Goal: Browse casually

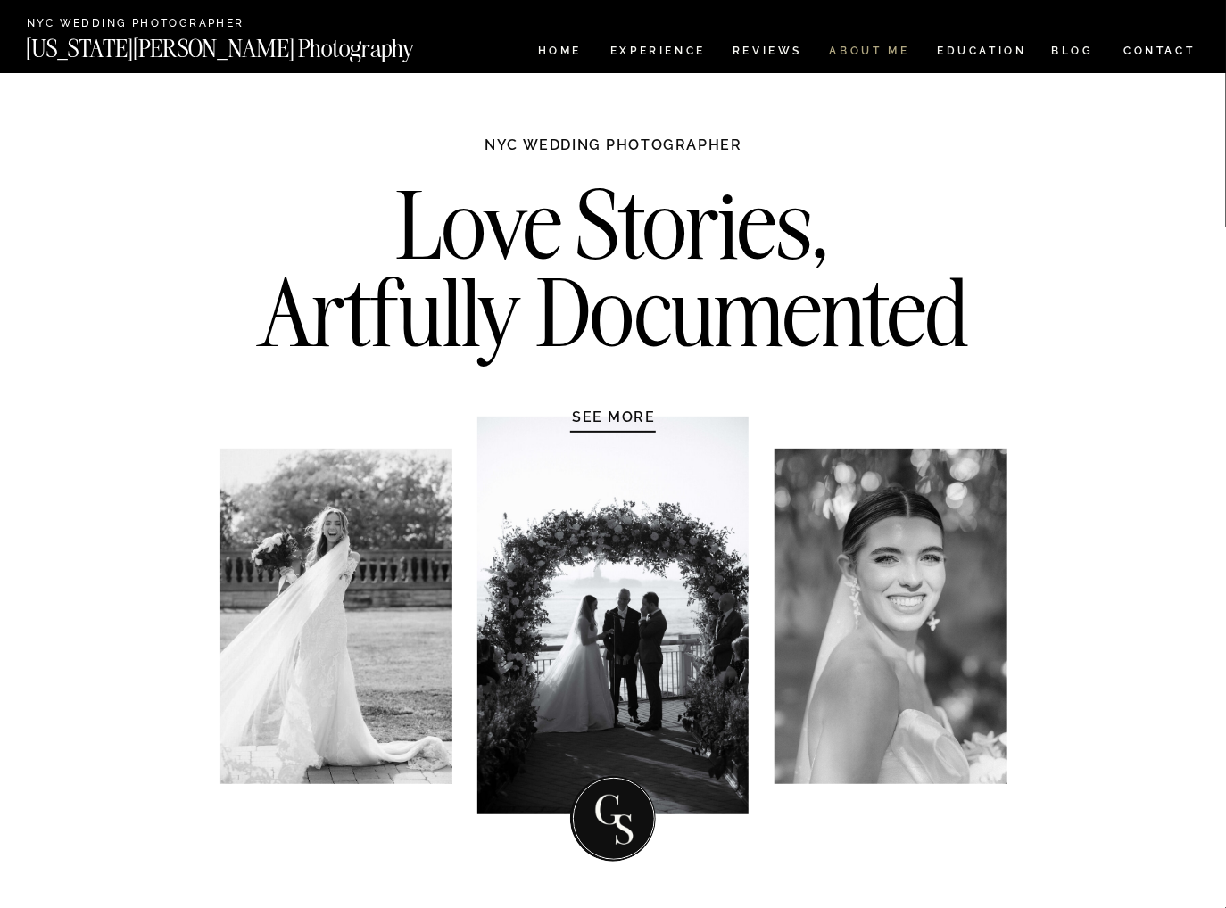
click at [871, 52] on nav "ABOUT ME" at bounding box center [869, 53] width 81 height 15
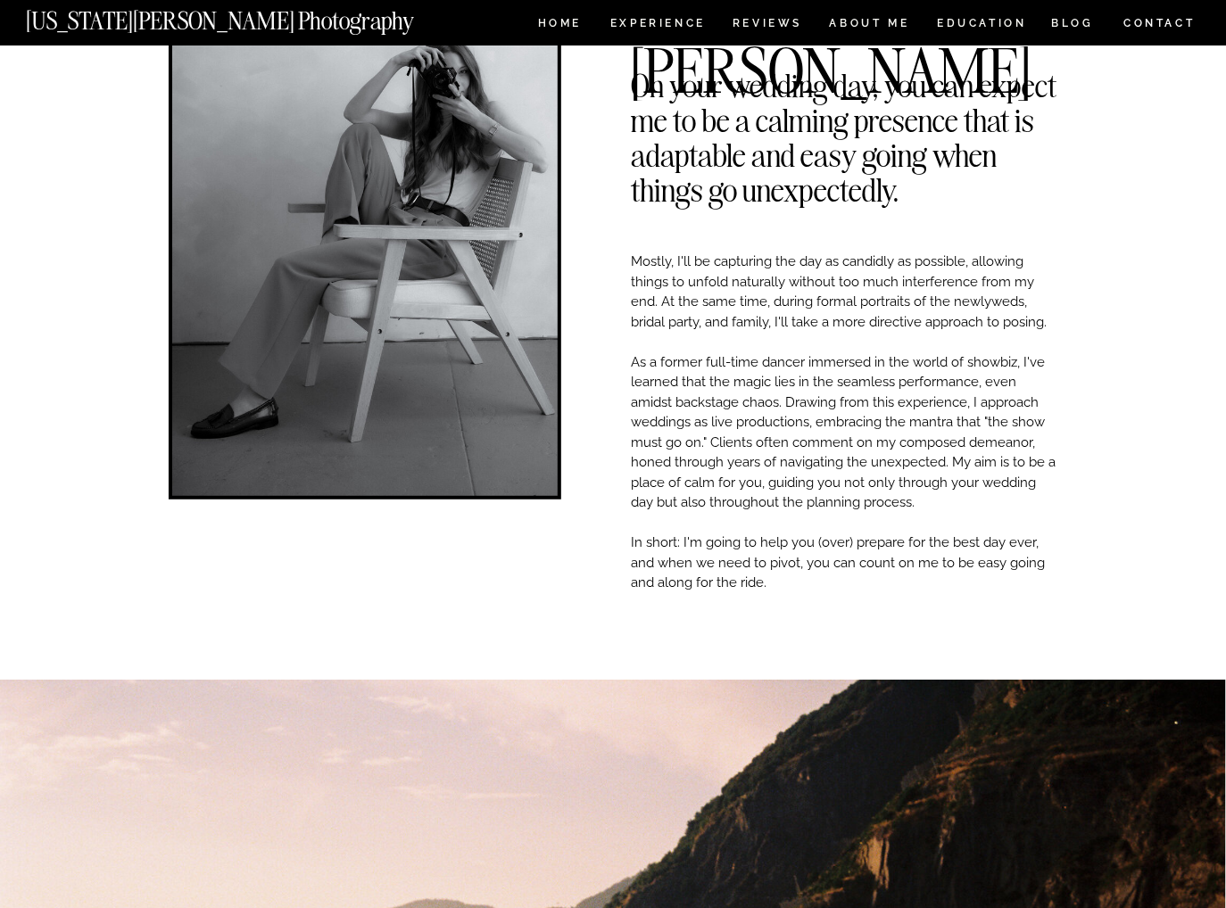
scroll to position [94, 0]
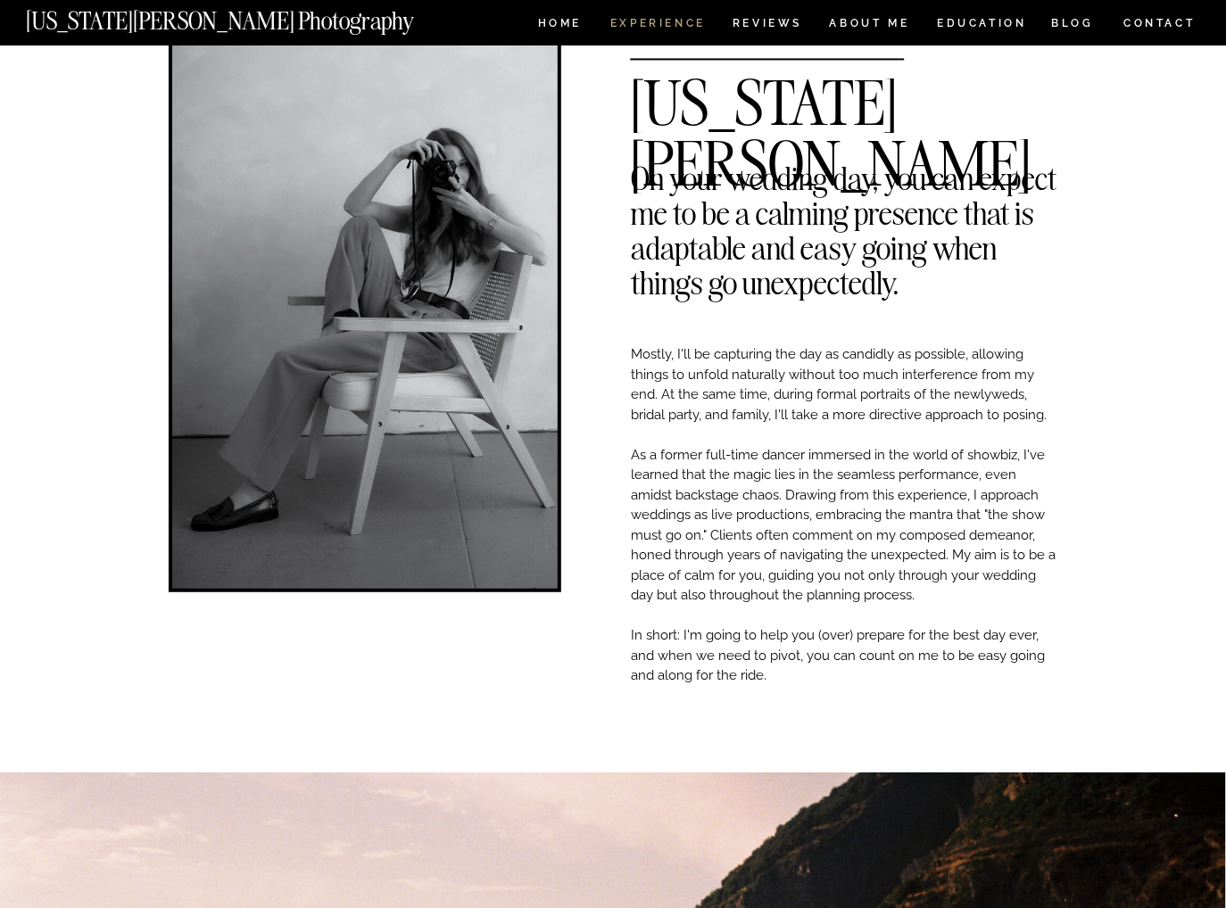
click at [645, 29] on nav "Experience" at bounding box center [657, 25] width 94 height 15
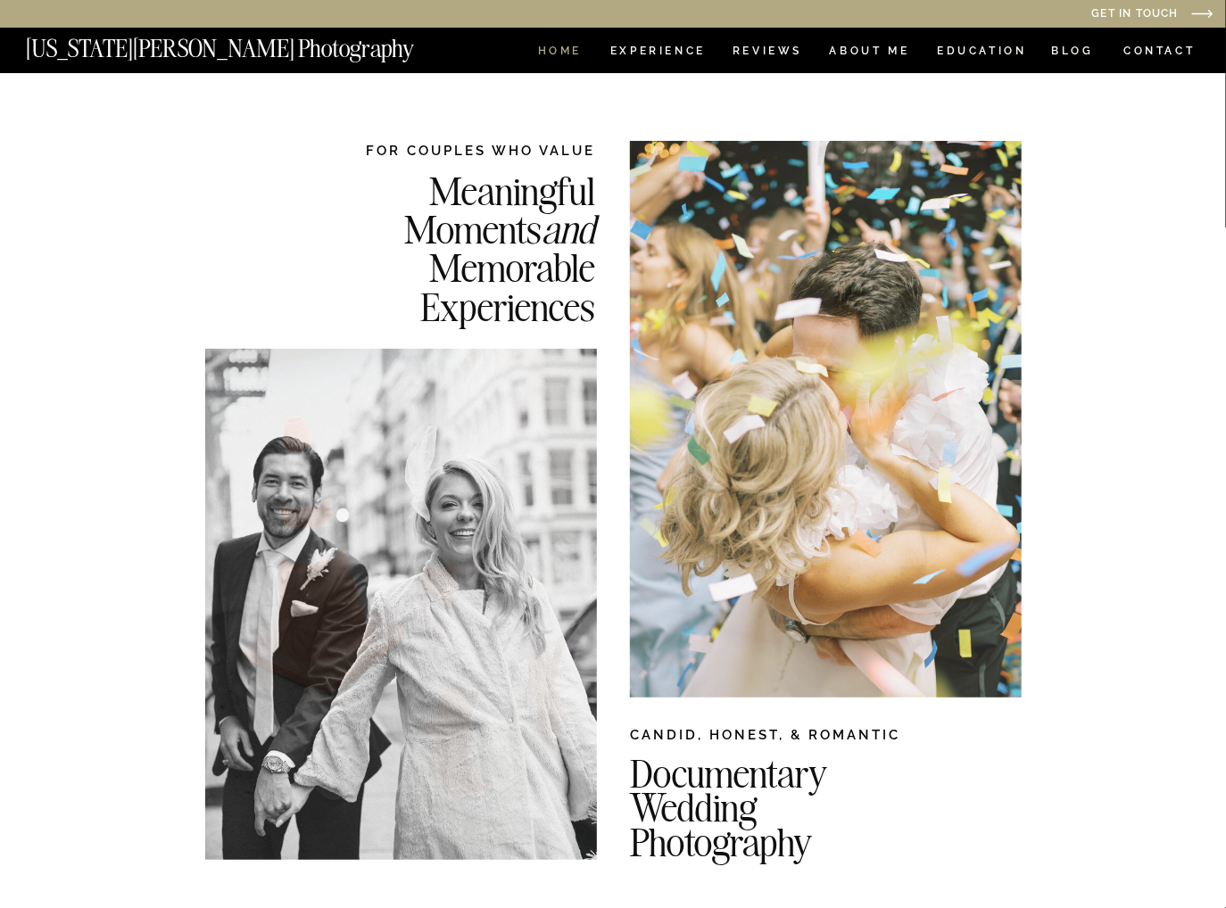
click at [557, 46] on nav "HOME" at bounding box center [559, 53] width 51 height 15
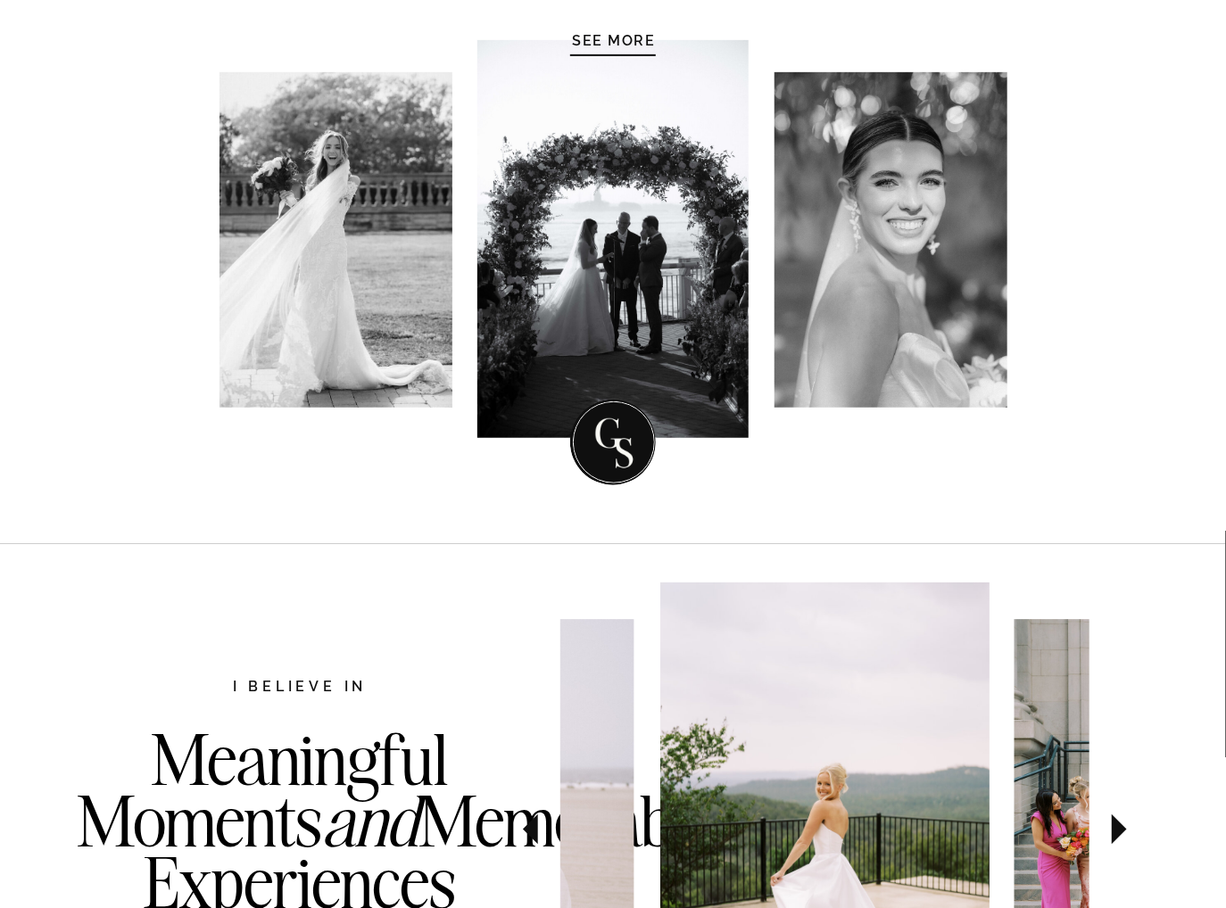
scroll to position [188, 0]
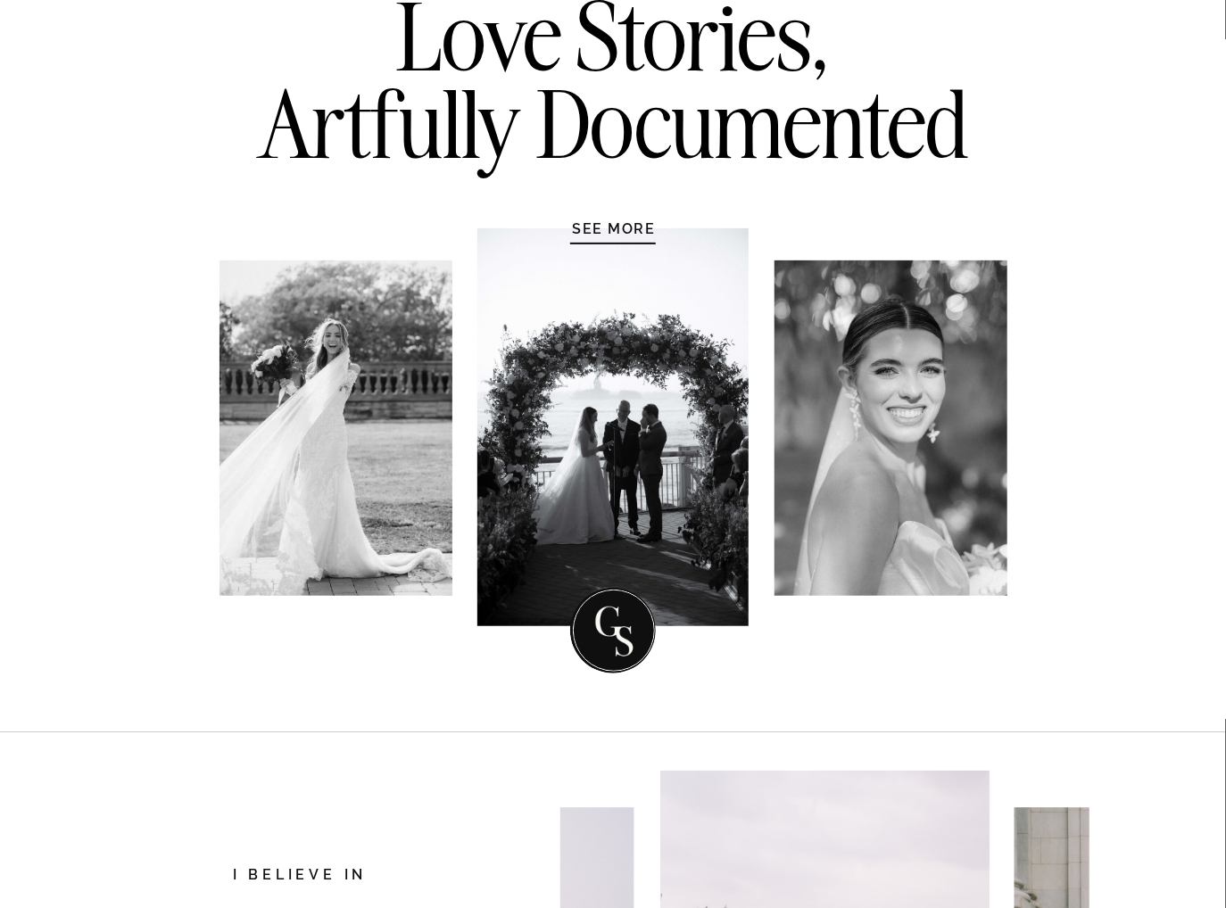
click at [616, 239] on div at bounding box center [612, 427] width 271 height 398
click at [625, 227] on h1 "SEE MORE" at bounding box center [614, 228] width 170 height 18
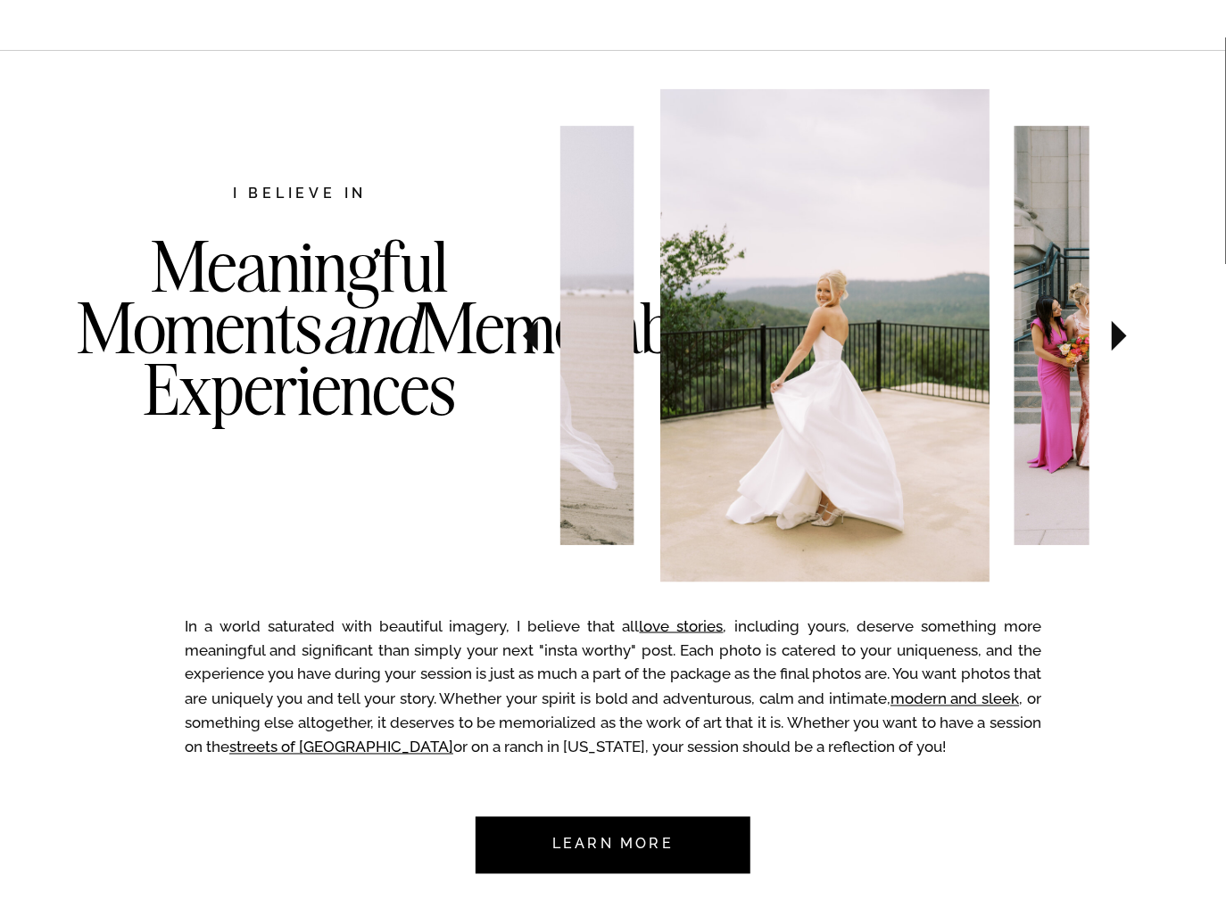
scroll to position [921, 0]
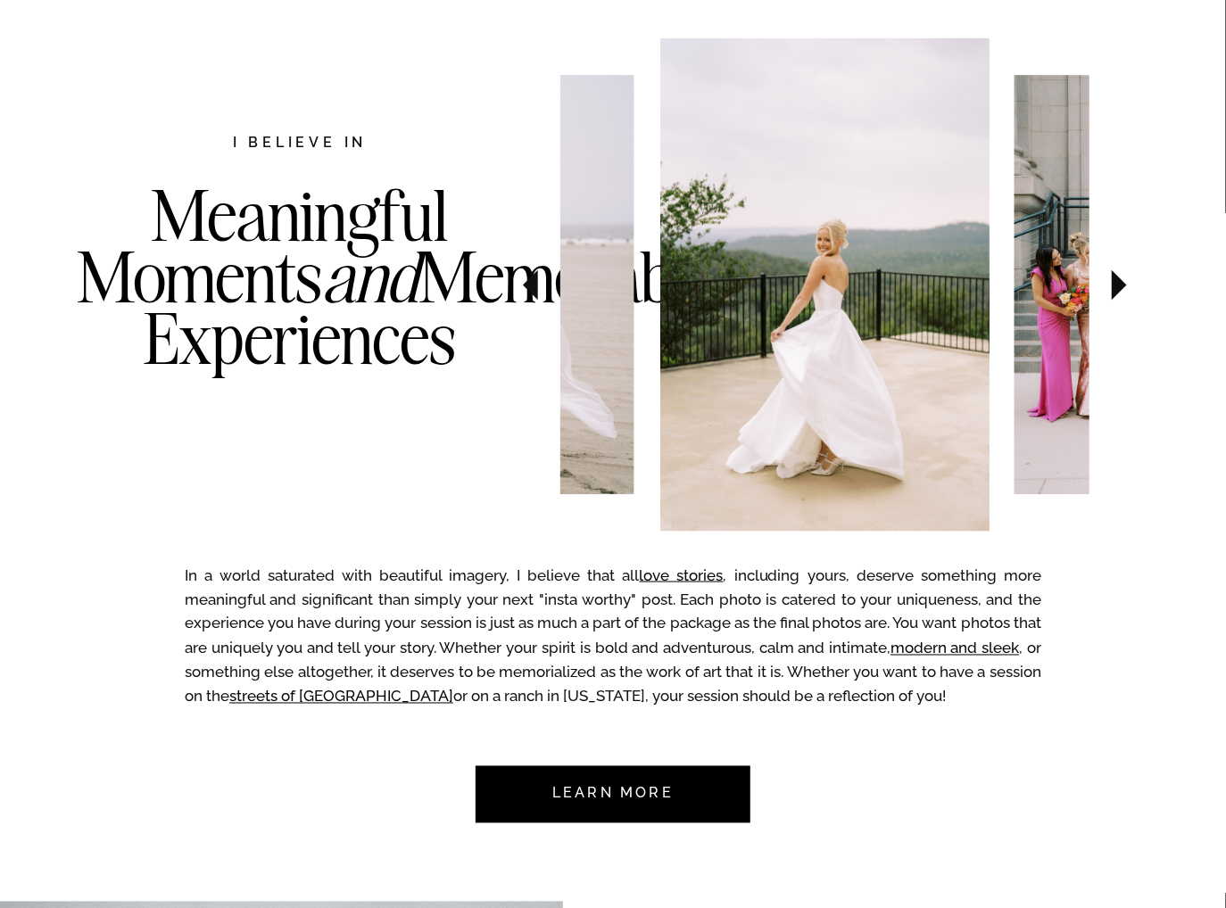
click at [541, 285] on icon at bounding box center [531, 285] width 60 height 62
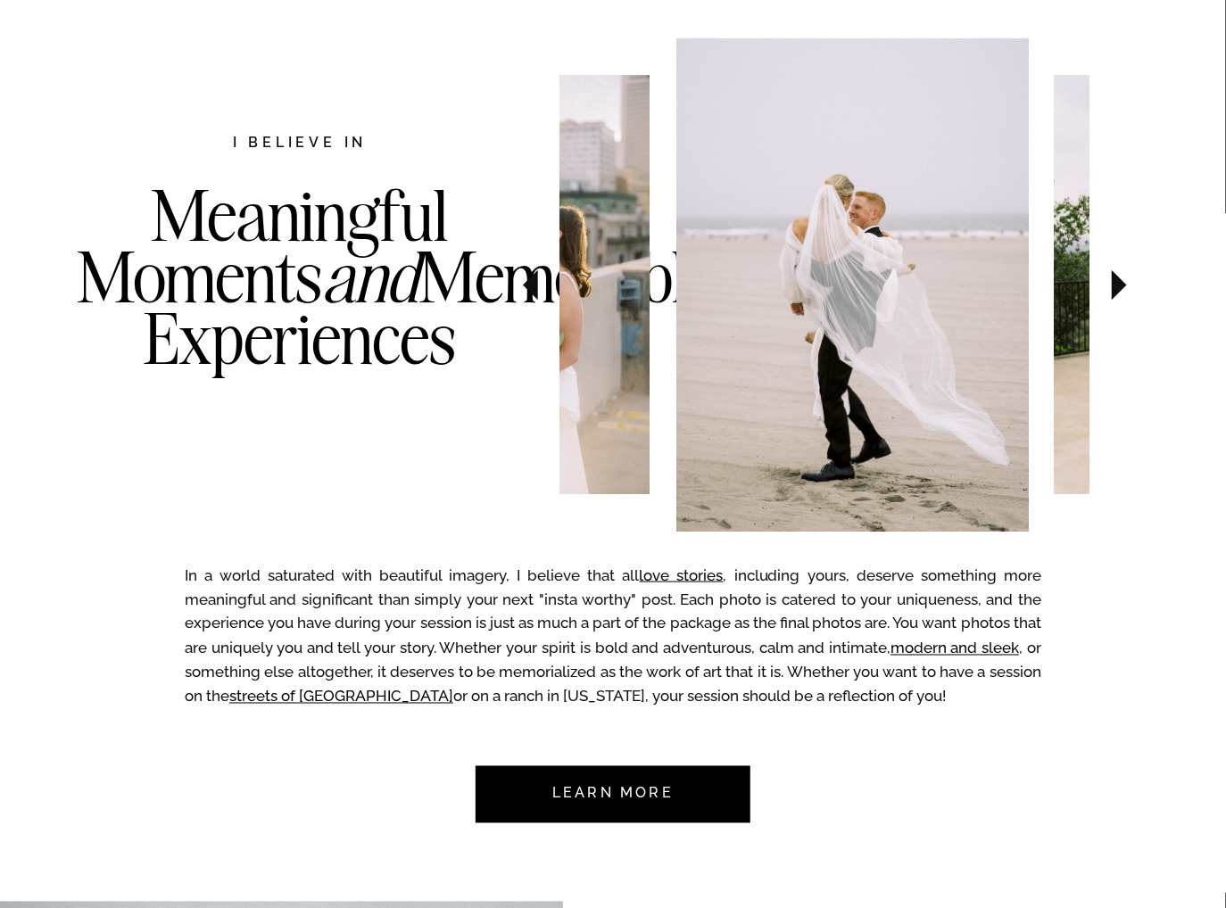
click at [541, 285] on icon at bounding box center [531, 285] width 60 height 62
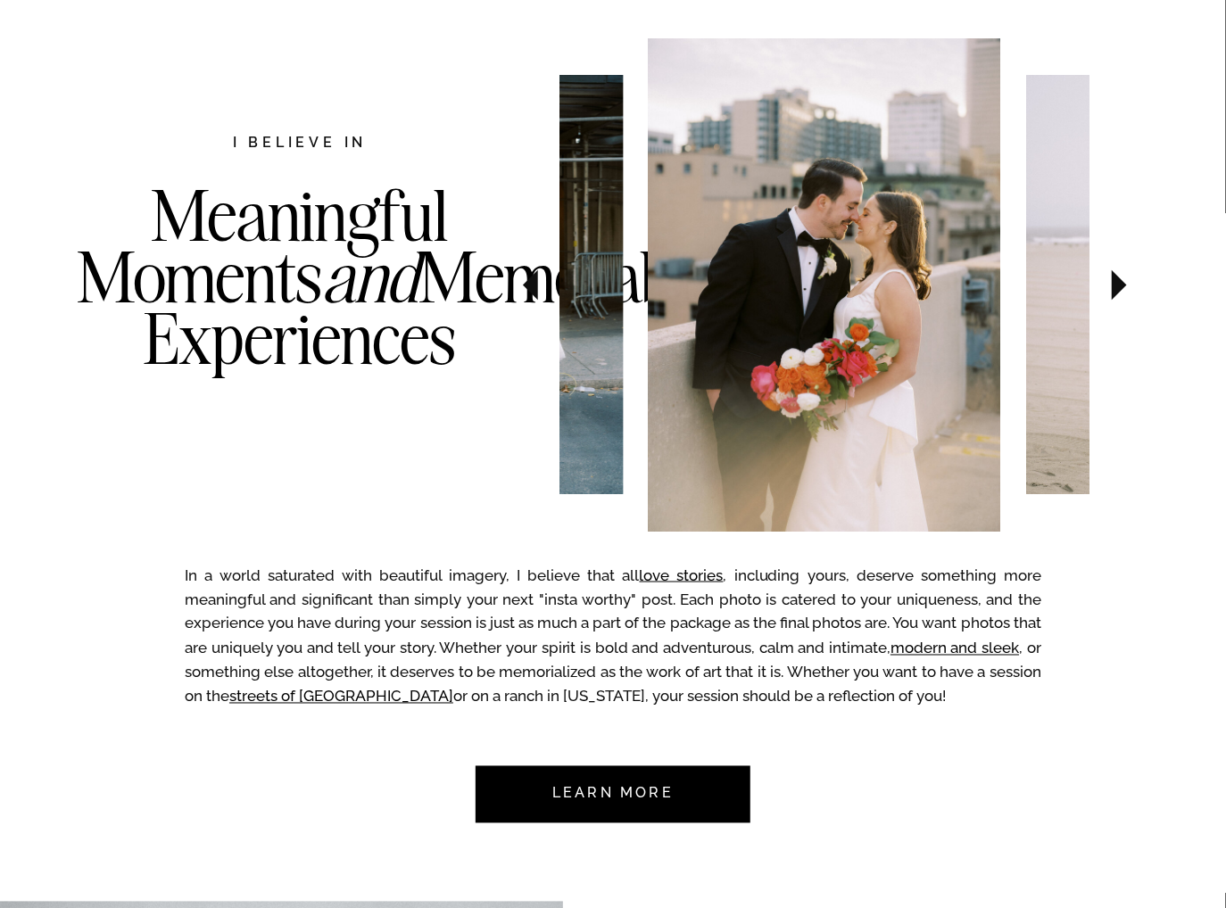
click at [541, 285] on icon at bounding box center [531, 285] width 60 height 62
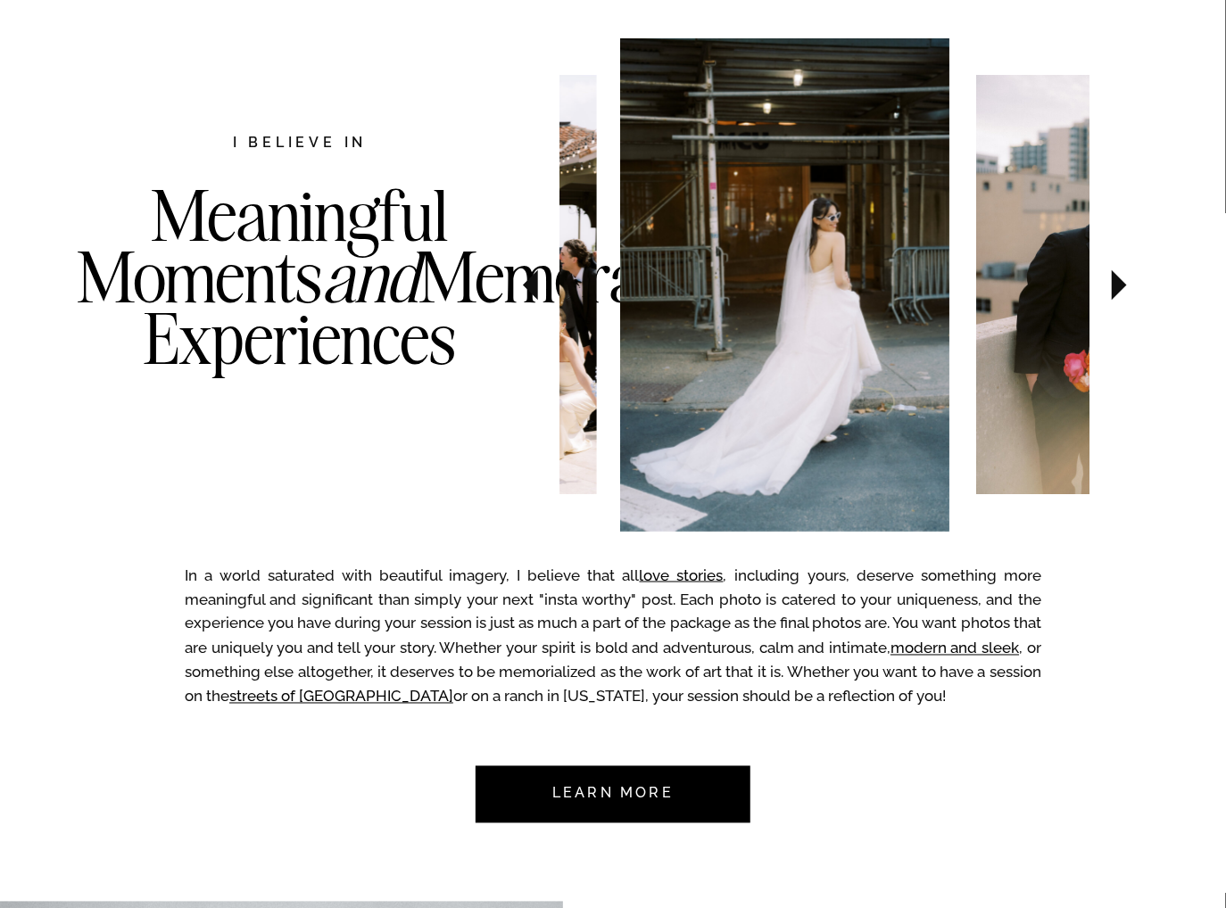
click at [541, 285] on icon at bounding box center [531, 285] width 60 height 62
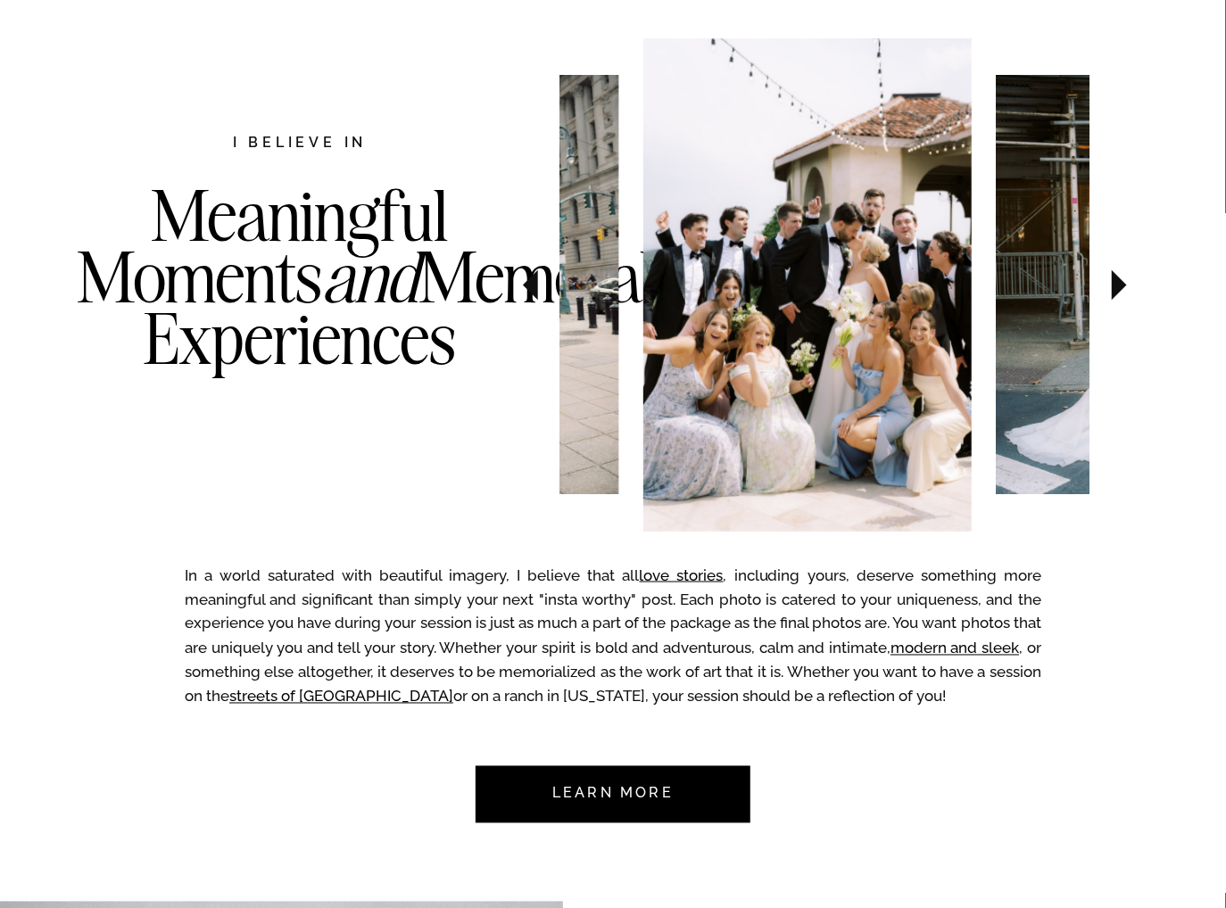
click at [541, 285] on icon at bounding box center [531, 285] width 60 height 62
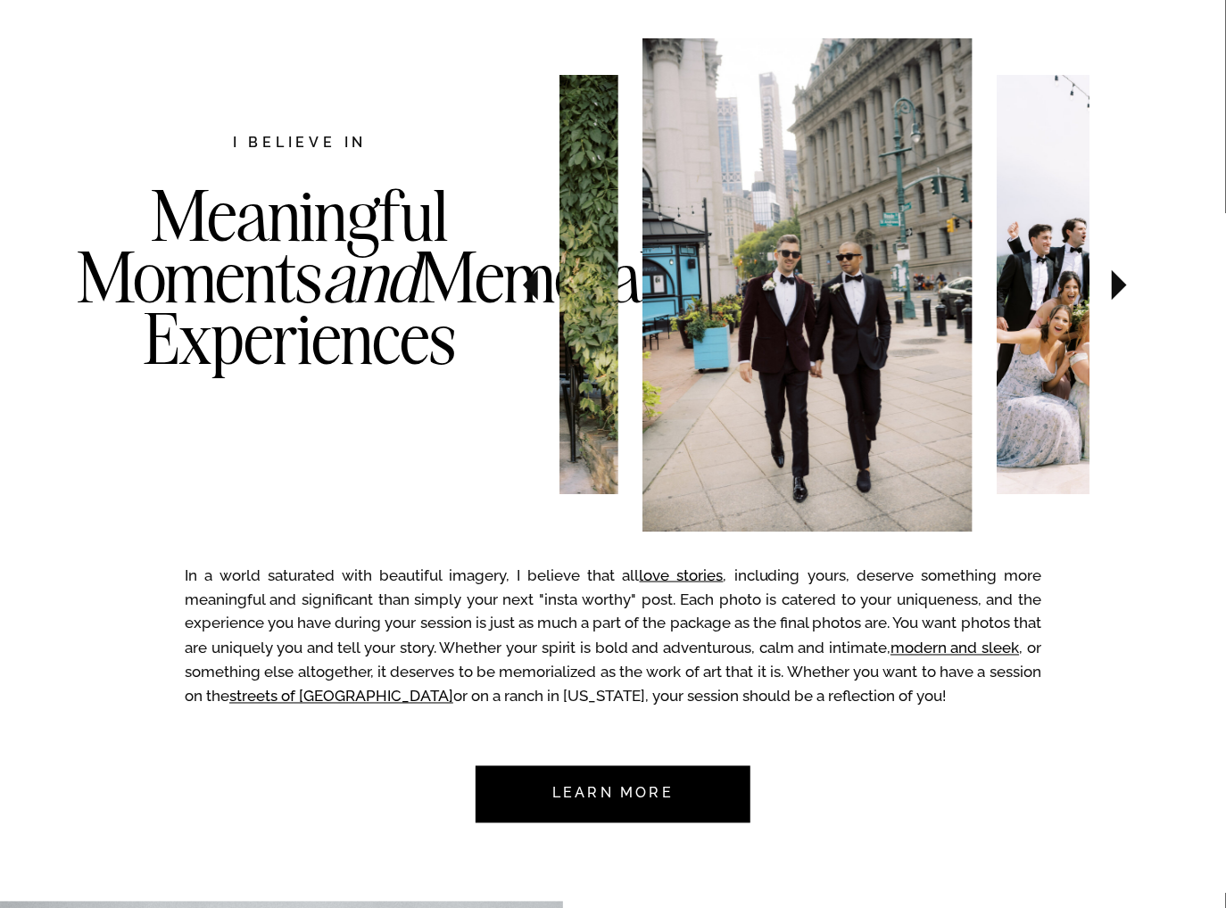
click at [541, 285] on icon at bounding box center [531, 285] width 60 height 62
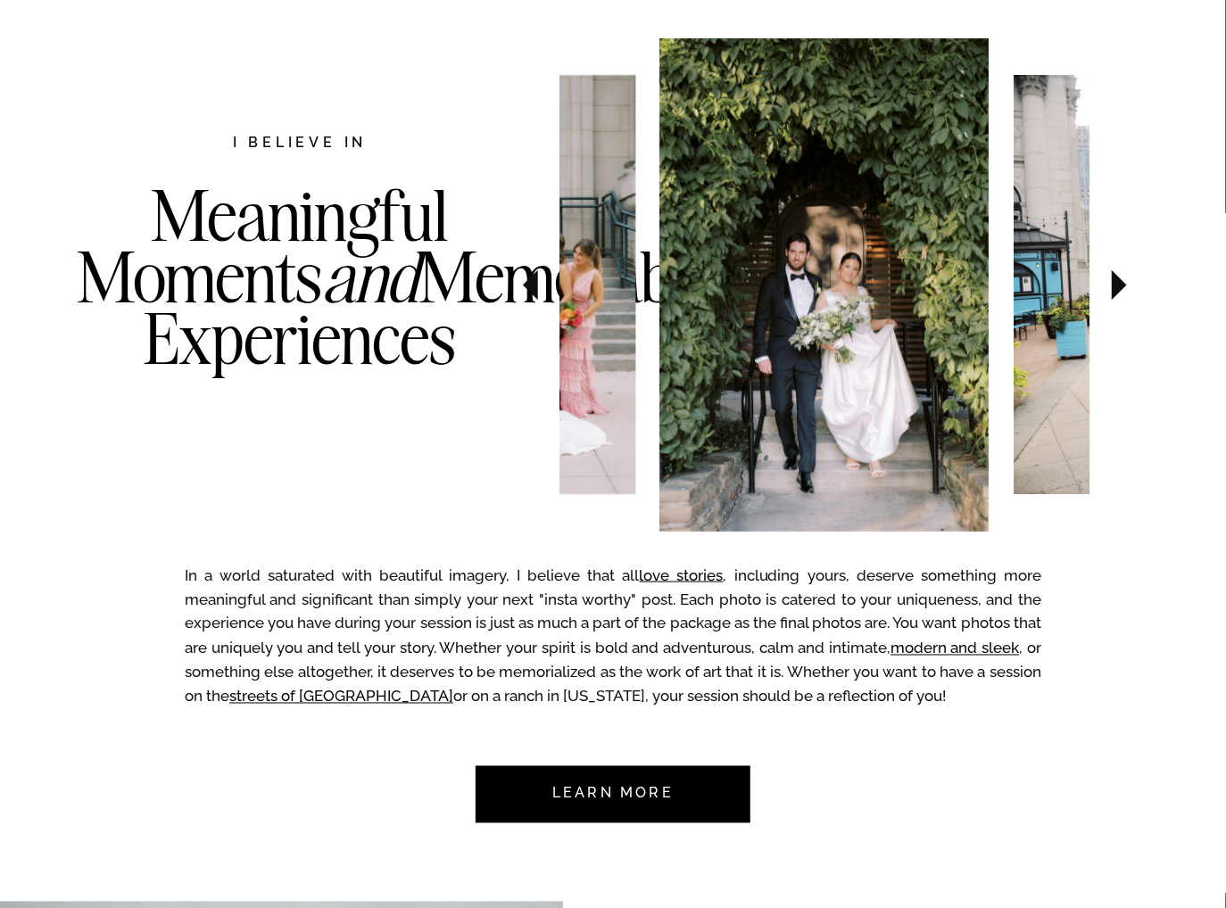
click at [541, 285] on icon at bounding box center [531, 285] width 60 height 62
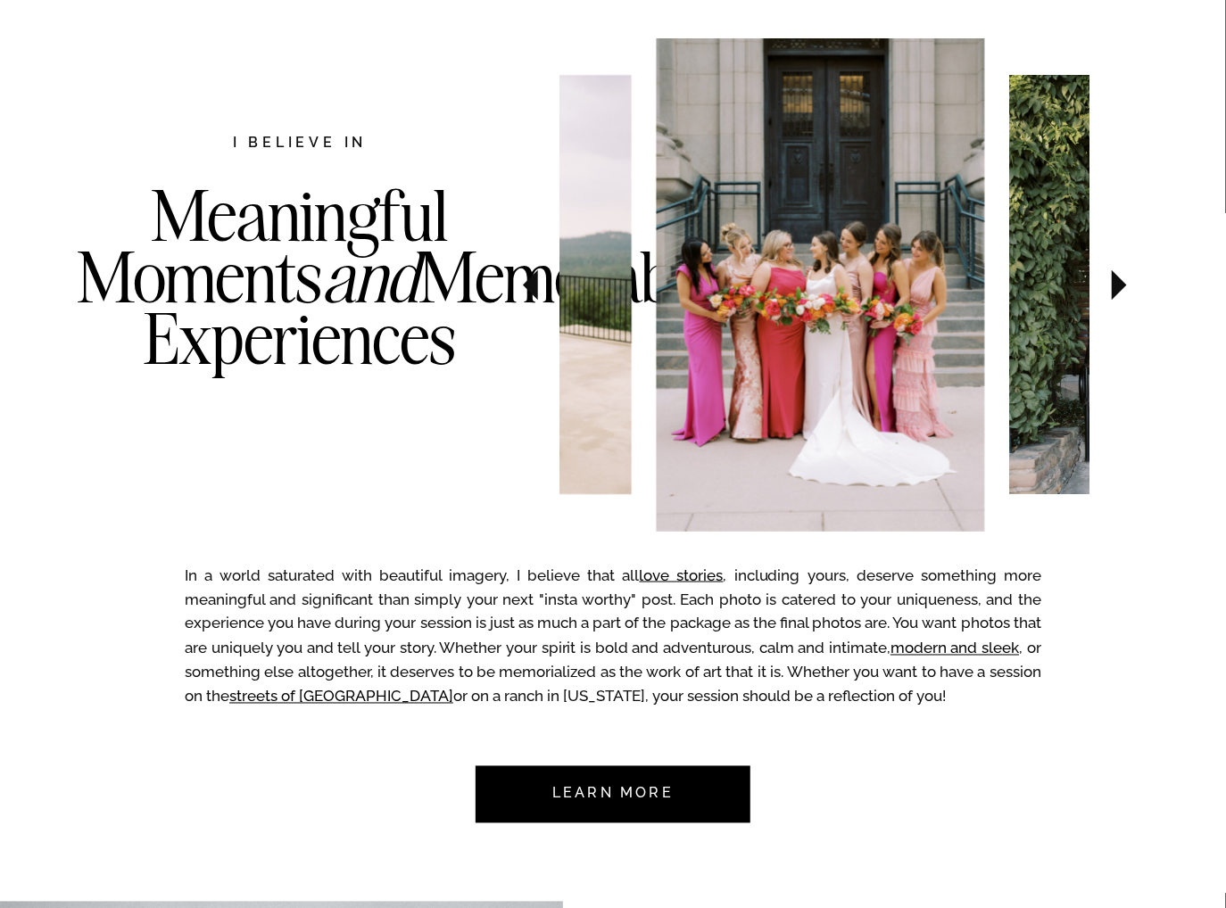
click at [541, 285] on icon at bounding box center [531, 285] width 60 height 62
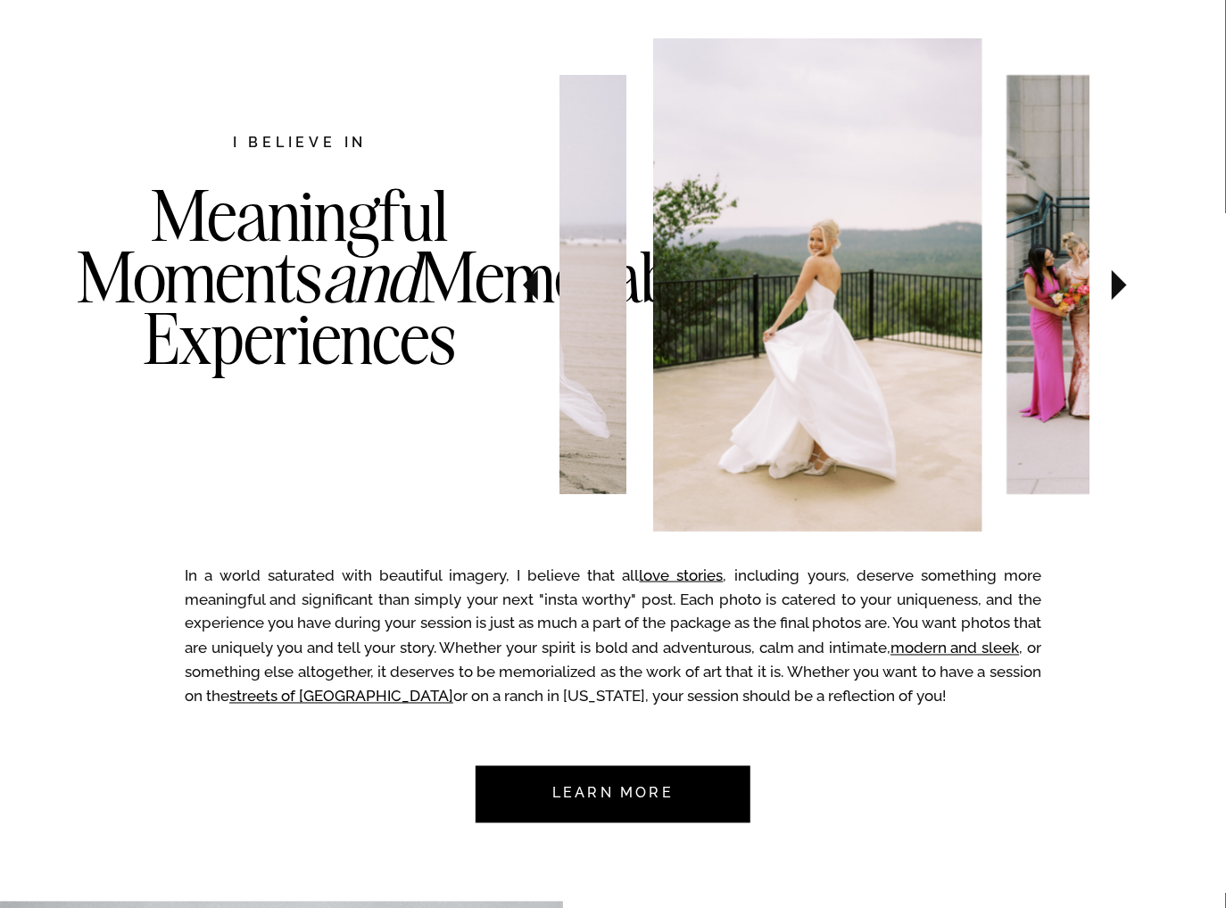
click at [541, 285] on icon at bounding box center [531, 285] width 60 height 62
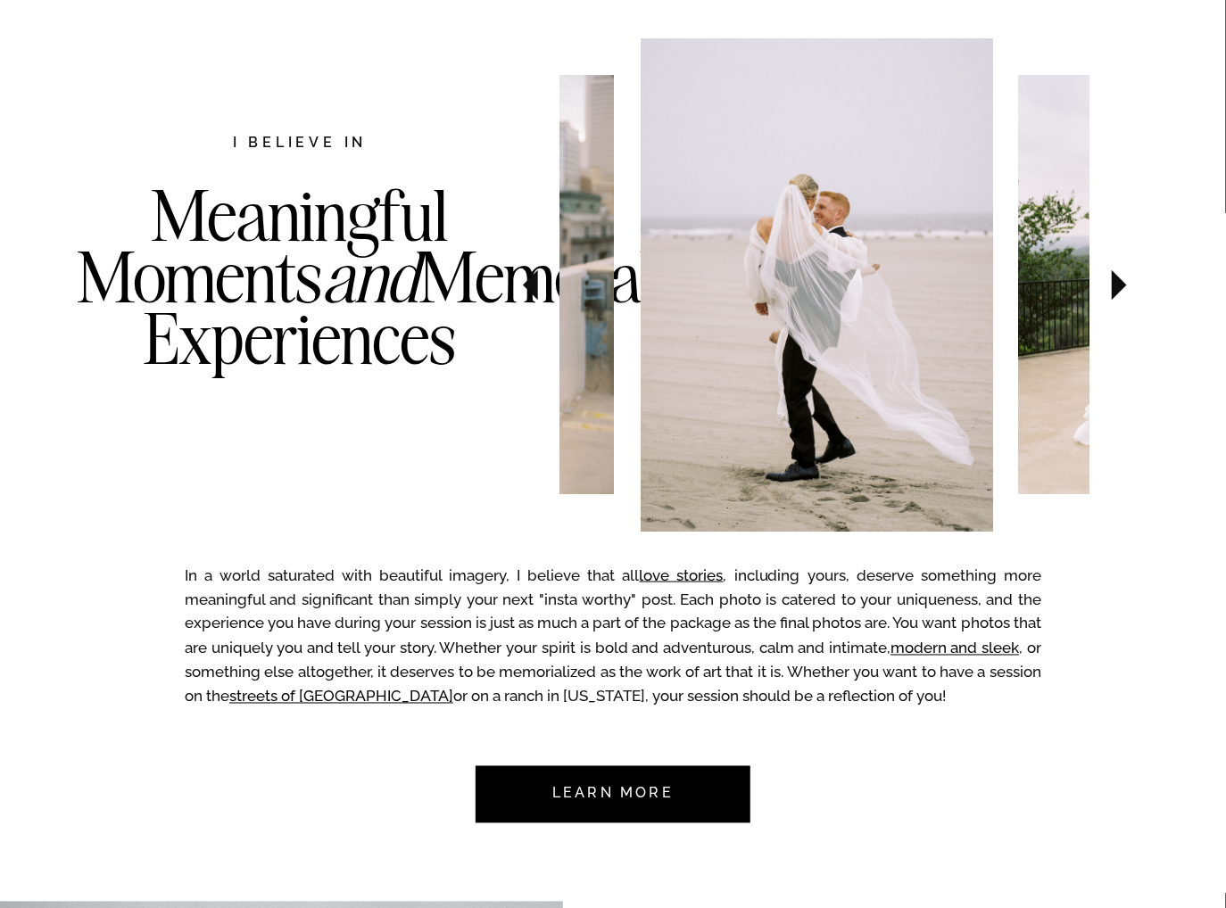
click at [541, 285] on icon at bounding box center [531, 285] width 60 height 62
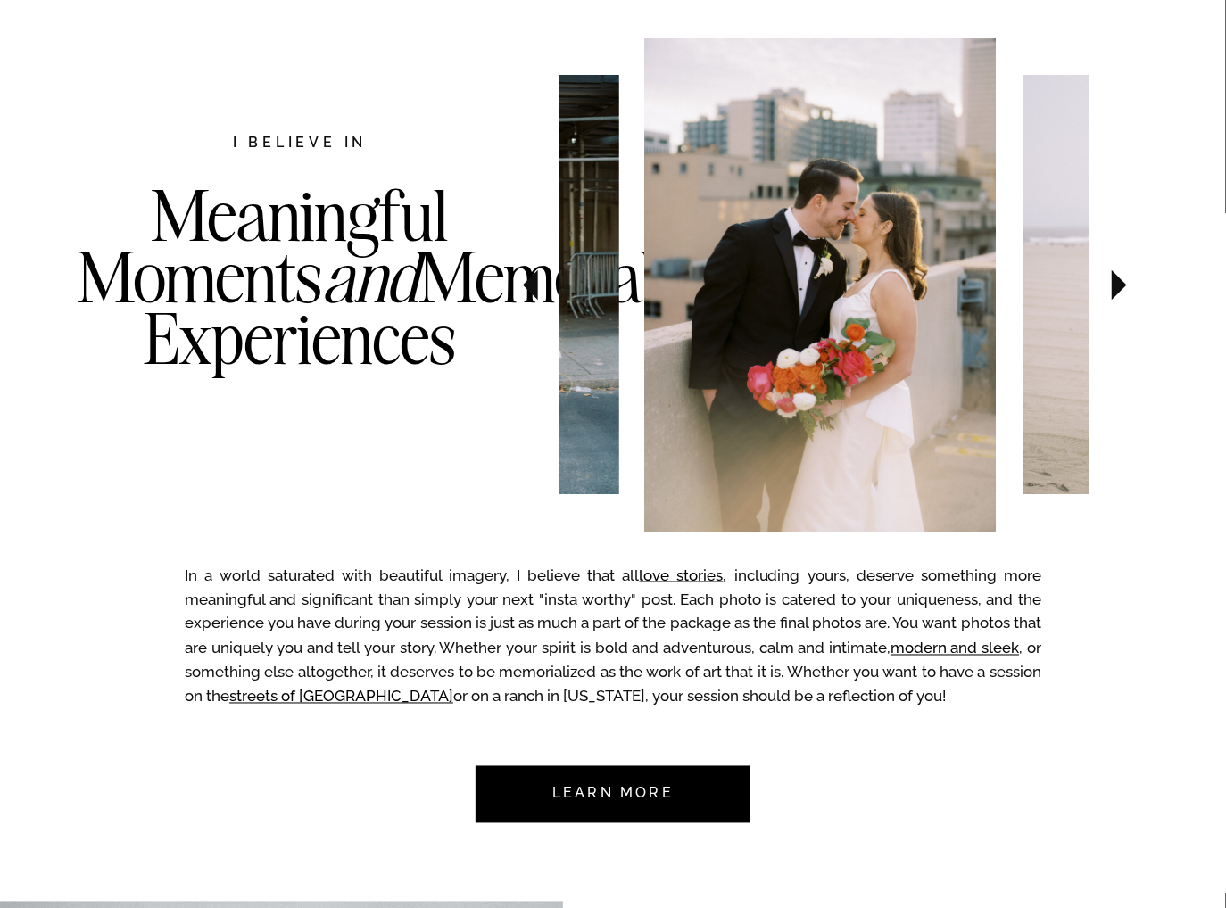
click at [541, 285] on icon at bounding box center [531, 285] width 60 height 62
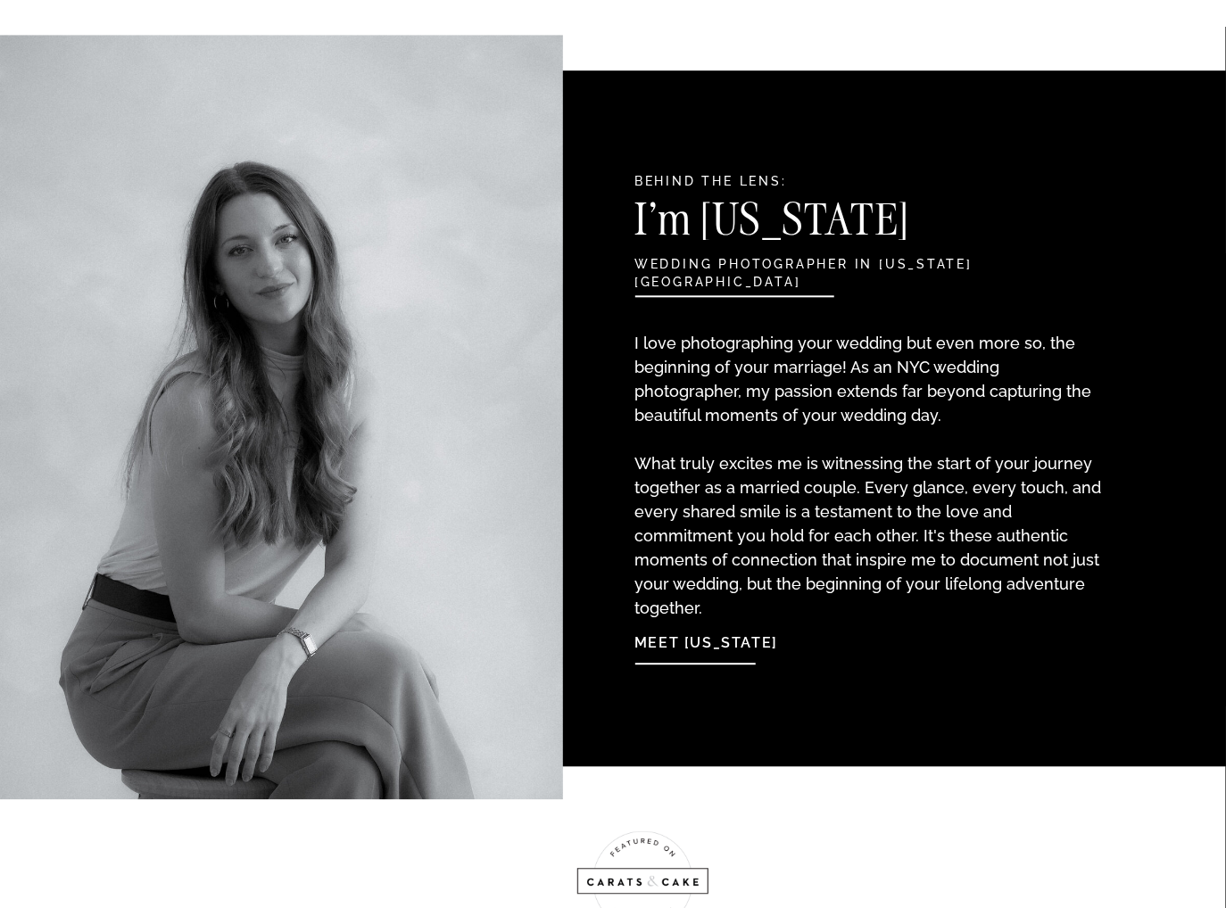
scroll to position [1957, 0]
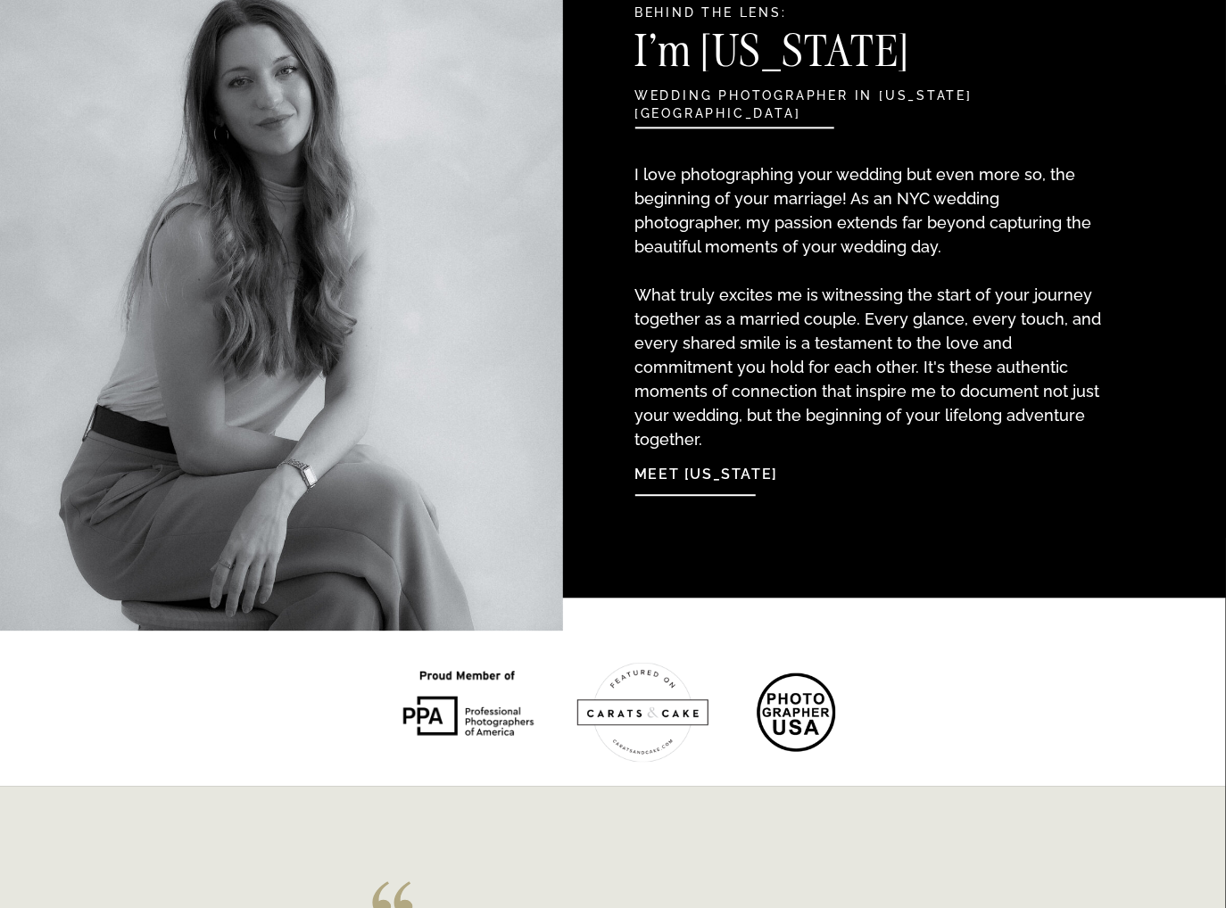
click at [530, 414] on div at bounding box center [253, 248] width 619 height 765
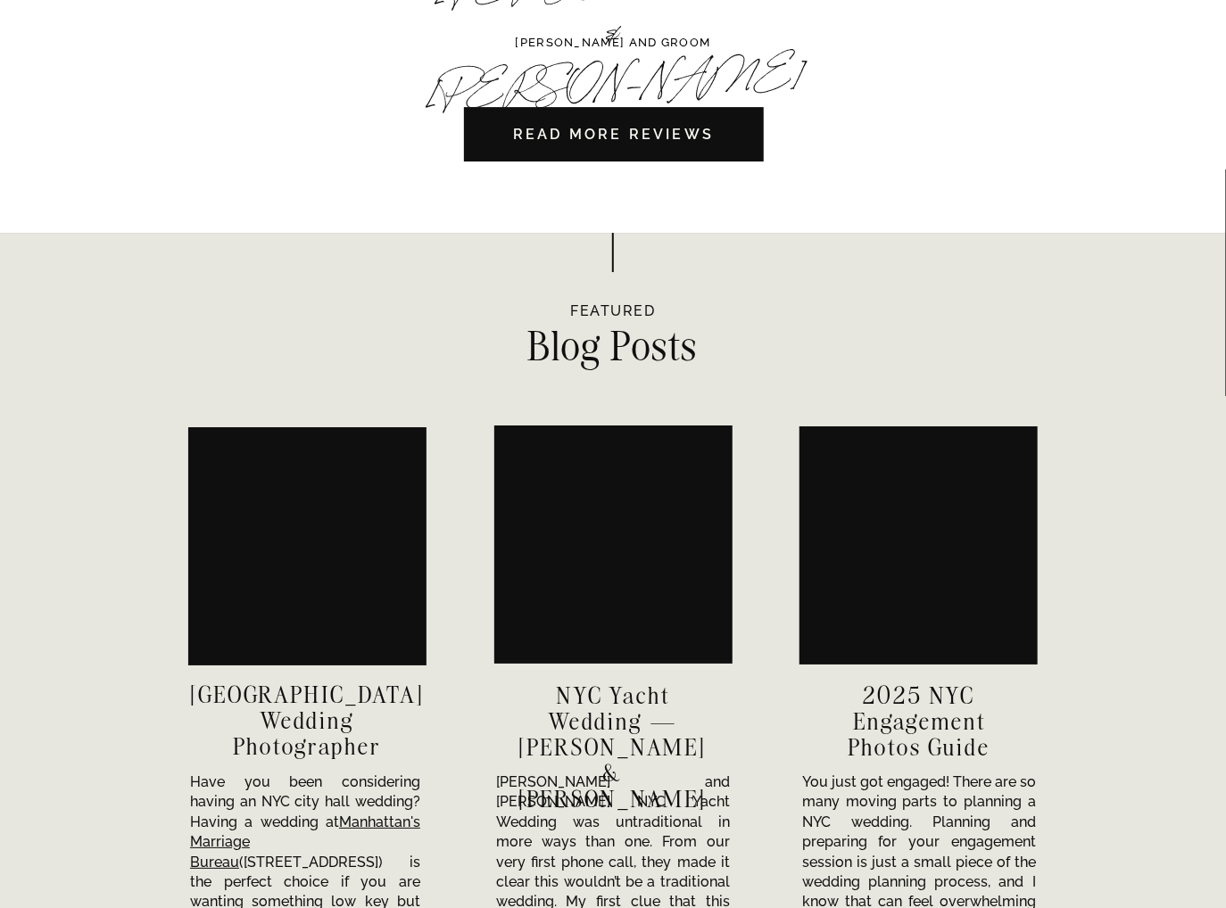
scroll to position [6291, 0]
